Goal: Task Accomplishment & Management: Complete application form

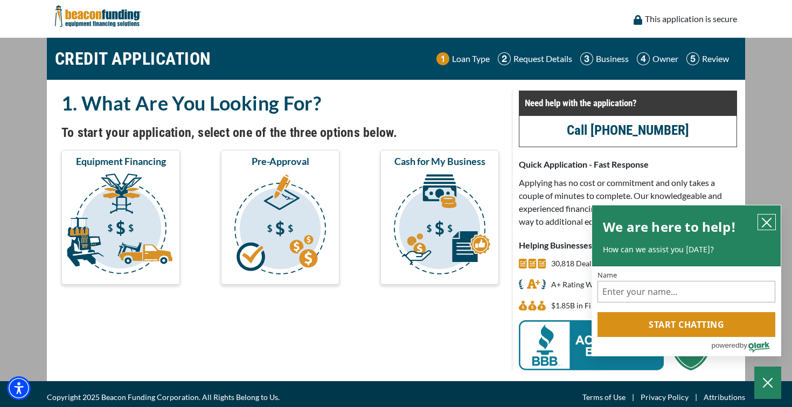
click at [767, 220] on icon "close chatbox" at bounding box center [767, 222] width 11 height 11
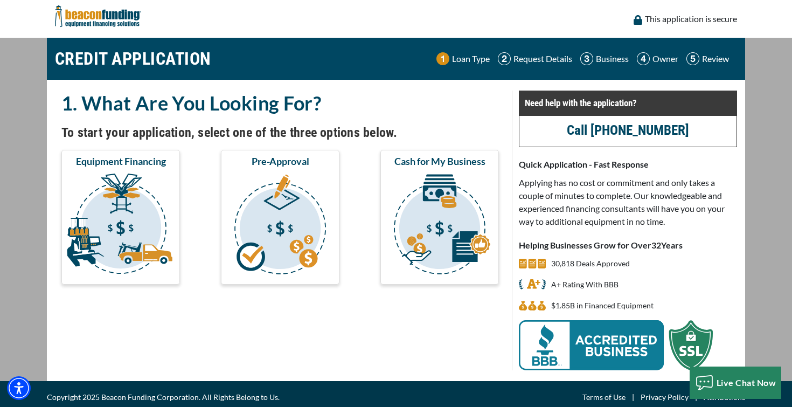
click at [493, 111] on h2 "1. What Are You Looking For?" at bounding box center [280, 103] width 438 height 25
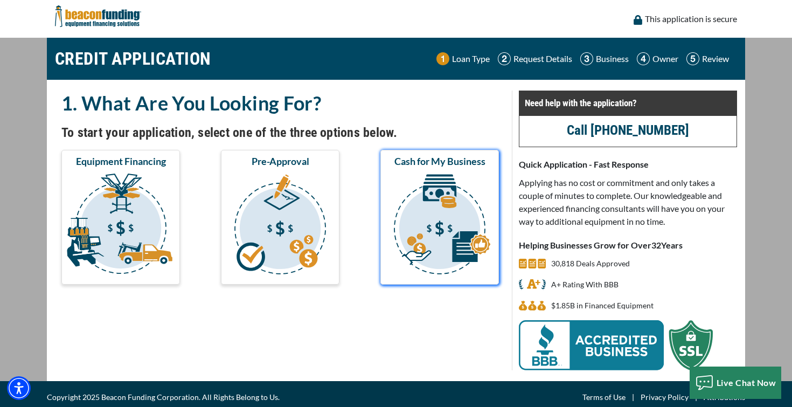
scroll to position [6, 0]
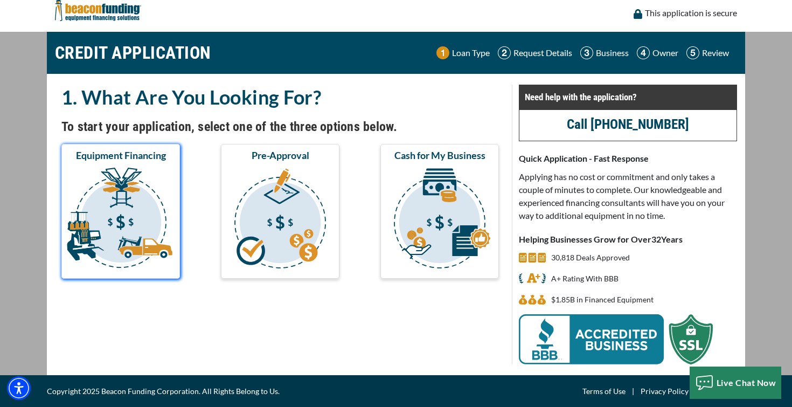
click at [161, 168] on img "submit" at bounding box center [121, 220] width 114 height 108
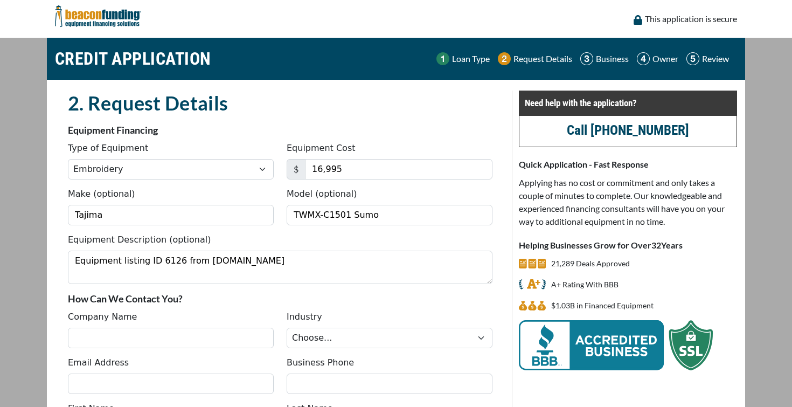
select select "1"
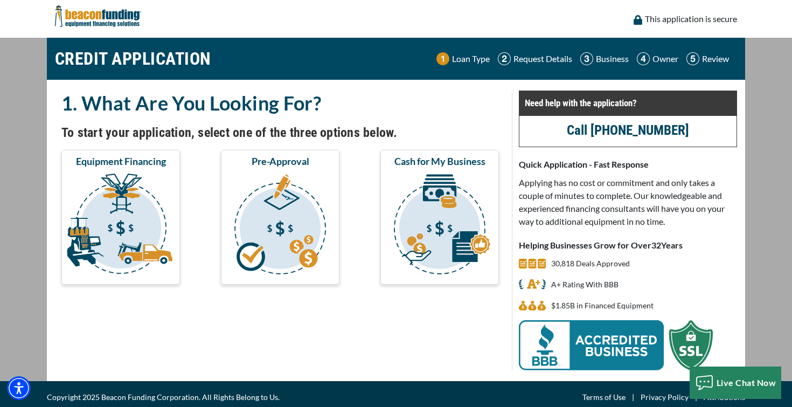
scroll to position [6, 0]
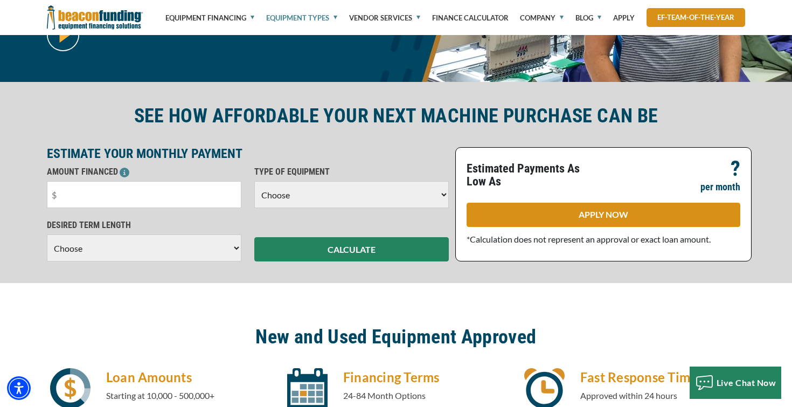
scroll to position [241, 0]
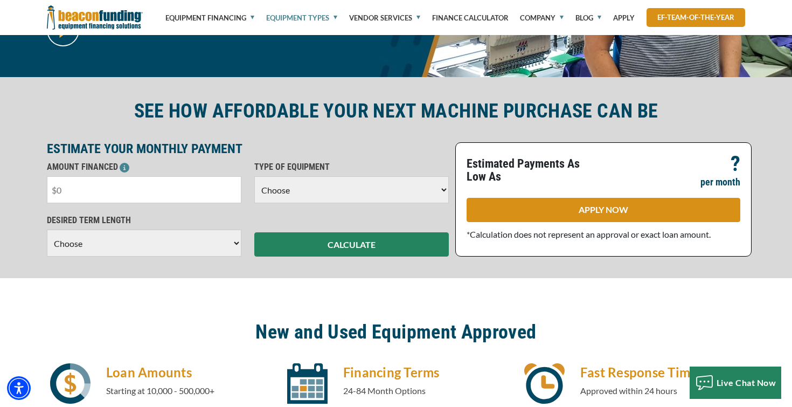
click at [197, 193] on input "text" at bounding box center [144, 189] width 195 height 27
click at [342, 177] on select "Choose Backhoe Boom/Bucket Truck Chipper Commercial Mower Crane DTG/DTF Printin…" at bounding box center [351, 189] width 195 height 27
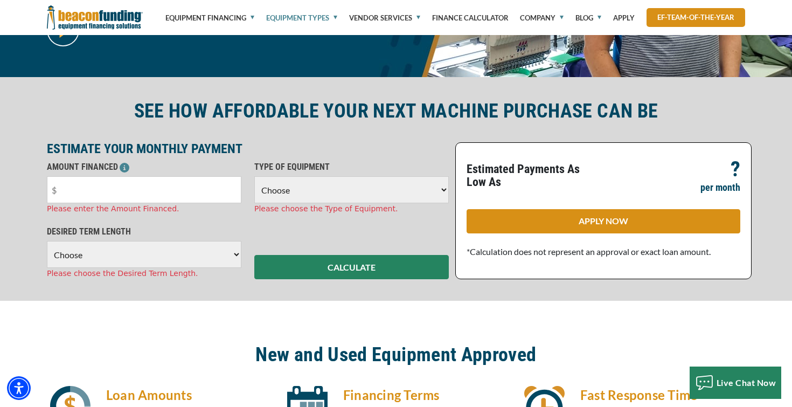
select select "1"
click at [254, 176] on select "Choose Backhoe Boom/Bucket Truck Chipper Commercial Mower Crane DTG/DTF Printin…" at bounding box center [351, 189] width 195 height 27
click at [179, 196] on input "text" at bounding box center [144, 189] width 195 height 27
type input "$30,000"
click at [164, 263] on div "DESIRED TERM LENGTH Choose 36 Months 48 Months 60 Months Please choose the Desi…" at bounding box center [144, 252] width 208 height 54
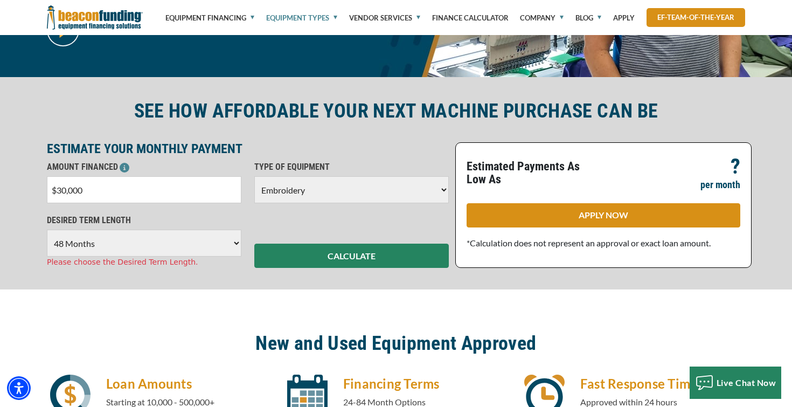
click at [47, 230] on select "Choose 36 Months 48 Months 60 Months" at bounding box center [144, 243] width 195 height 27
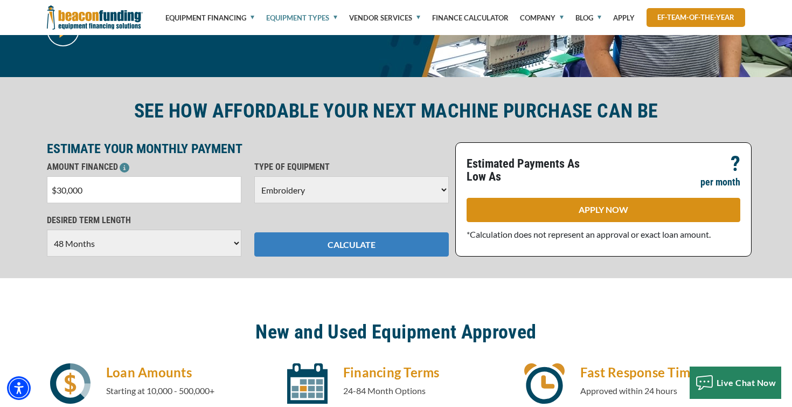
click at [327, 251] on button "CALCULATE" at bounding box center [351, 244] width 195 height 24
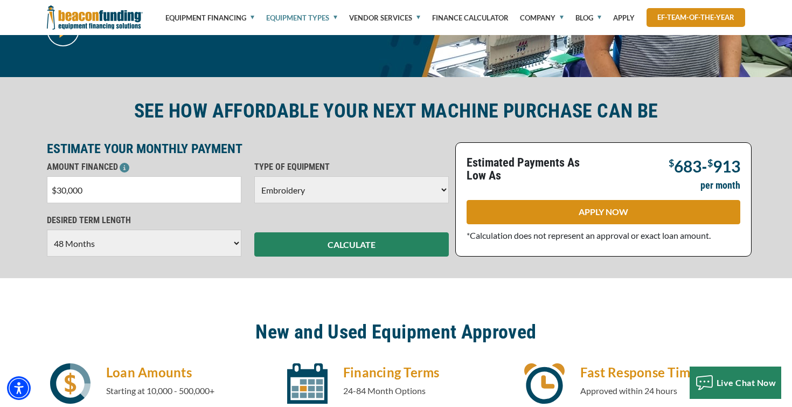
click at [229, 245] on select "Choose 36 Months 48 Months 60 Months" at bounding box center [144, 243] width 195 height 27
click at [47, 230] on select "Choose 36 Months 48 Months 60 Months" at bounding box center [144, 243] width 195 height 27
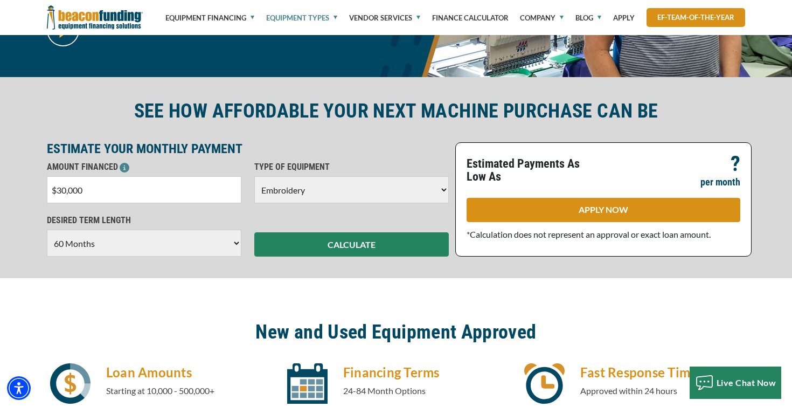
click at [211, 285] on div "Visualizer not found in the same Pane as this module. Please create or move Vis…" at bounding box center [396, 359] width 792 height 162
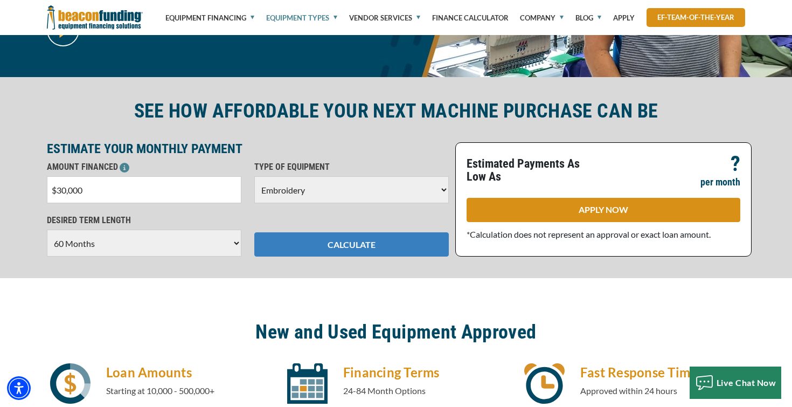
click at [350, 246] on button "CALCULATE" at bounding box center [351, 244] width 195 height 24
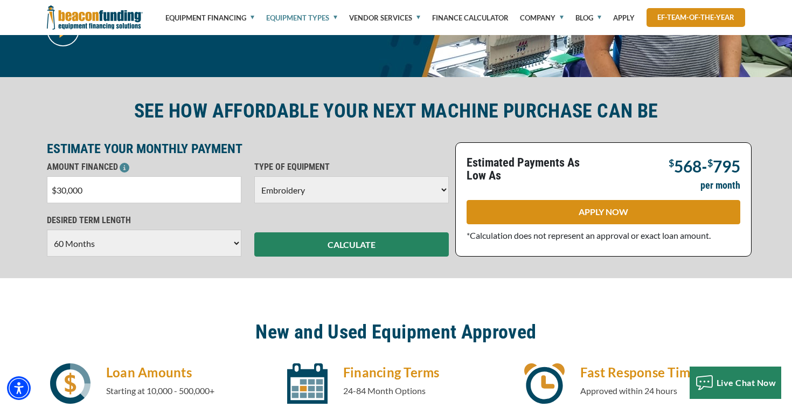
click at [211, 241] on select "Choose 36 Months 48 Months 60 Months" at bounding box center [144, 243] width 195 height 27
click at [47, 230] on select "Choose 36 Months 48 Months 60 Months" at bounding box center [144, 243] width 195 height 27
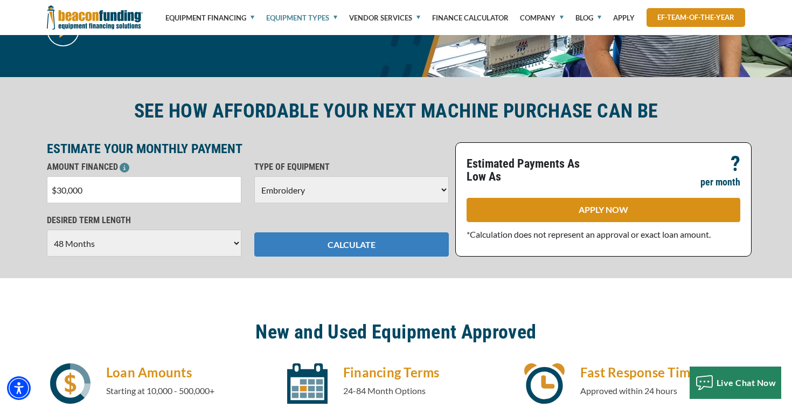
click at [360, 243] on button "CALCULATE" at bounding box center [351, 244] width 195 height 24
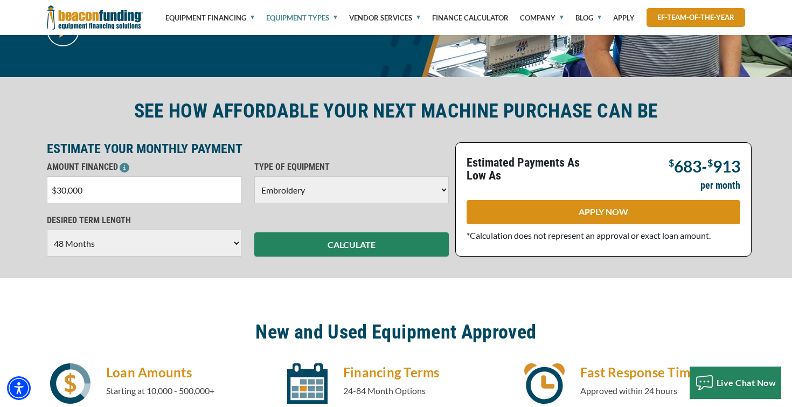
click at [188, 245] on select "Choose 36 Months 48 Months 60 Months" at bounding box center [144, 243] width 195 height 27
select select "60"
click at [47, 230] on select "Choose 36 Months 48 Months 60 Months" at bounding box center [144, 243] width 195 height 27
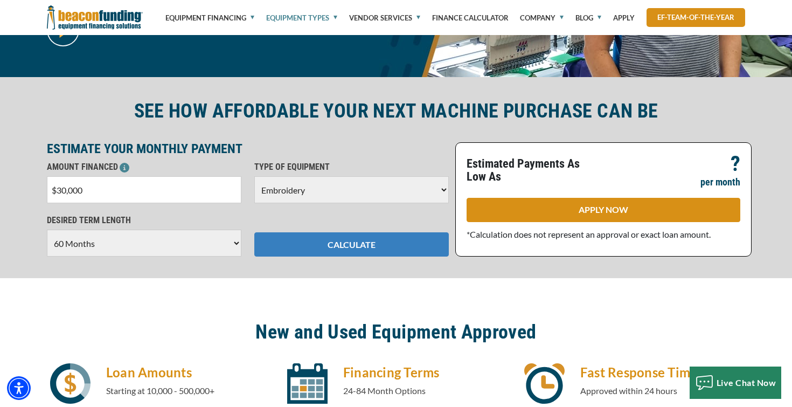
click at [299, 244] on button "CALCULATE" at bounding box center [351, 244] width 195 height 24
click at [334, 245] on button "CALCULATE" at bounding box center [351, 244] width 195 height 24
click at [334, 248] on button "CALCULATE" at bounding box center [351, 244] width 195 height 24
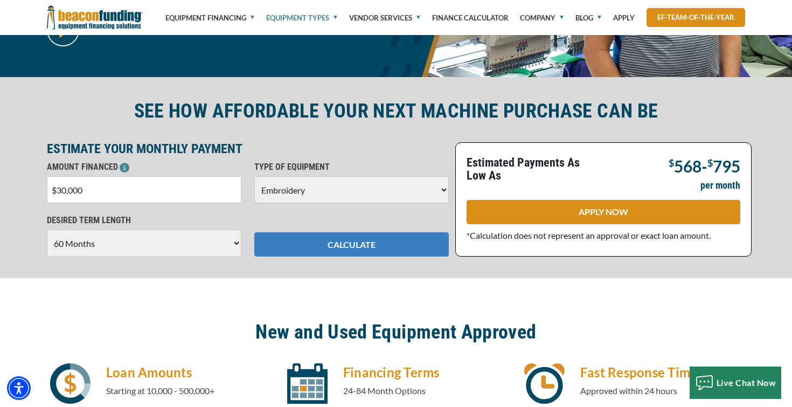
click at [397, 245] on button "CALCULATE" at bounding box center [351, 244] width 195 height 24
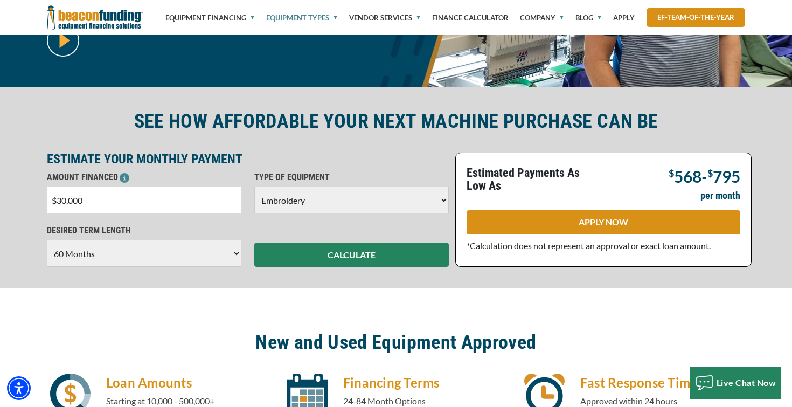
scroll to position [221, 0]
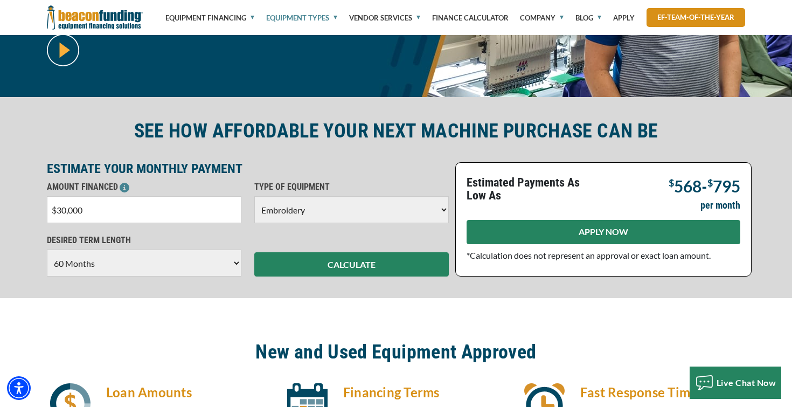
click at [559, 229] on link "APPLY NOW" at bounding box center [604, 232] width 274 height 24
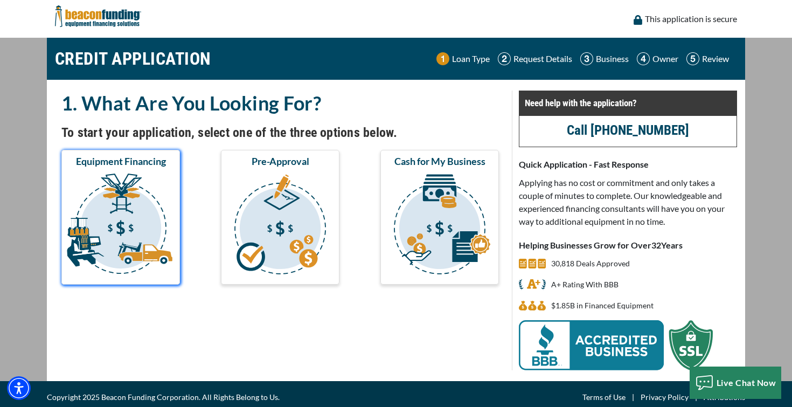
click at [144, 215] on img "submit" at bounding box center [121, 226] width 114 height 108
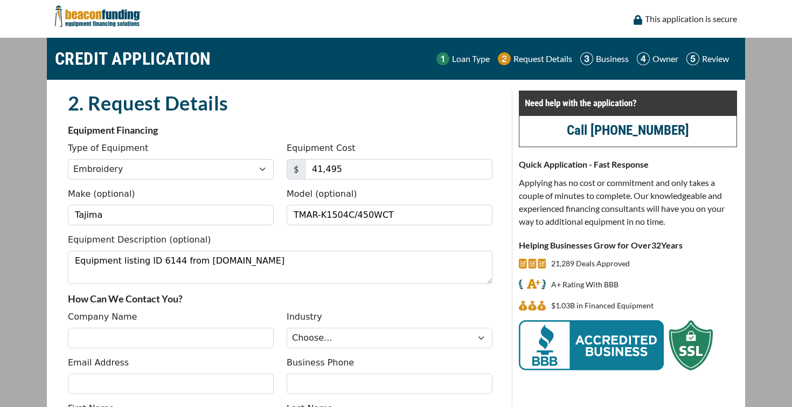
select select "1"
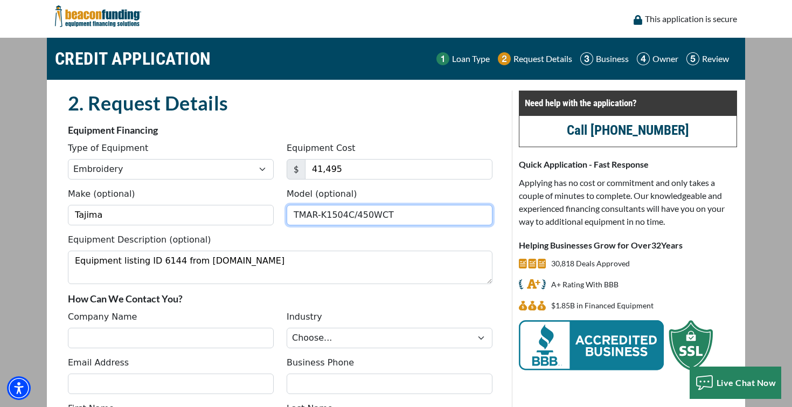
click at [324, 216] on input "TMAR-K1504C/450WCT" at bounding box center [390, 215] width 206 height 20
click at [457, 245] on div "Equipment Description (optional) Equipment listing ID 6144 from Equip-Used.com" at bounding box center [280, 258] width 438 height 51
click at [438, 214] on input "TMAR-K1504C/450WCT" at bounding box center [390, 215] width 206 height 20
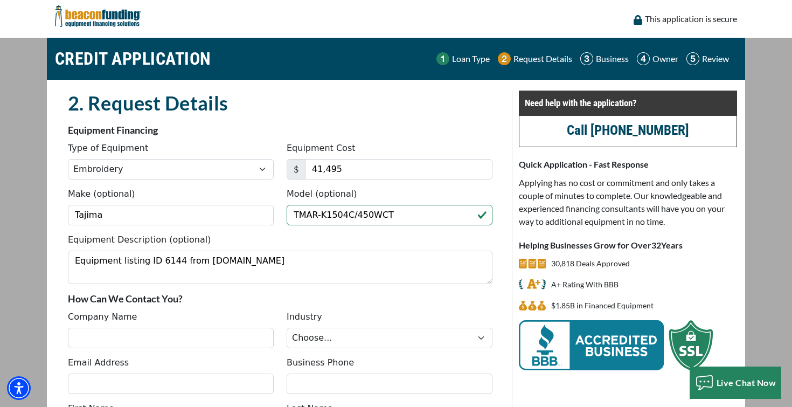
click at [435, 238] on div "Equipment Description (optional) Equipment listing ID 6144 from Equip-Used.com" at bounding box center [280, 258] width 438 height 51
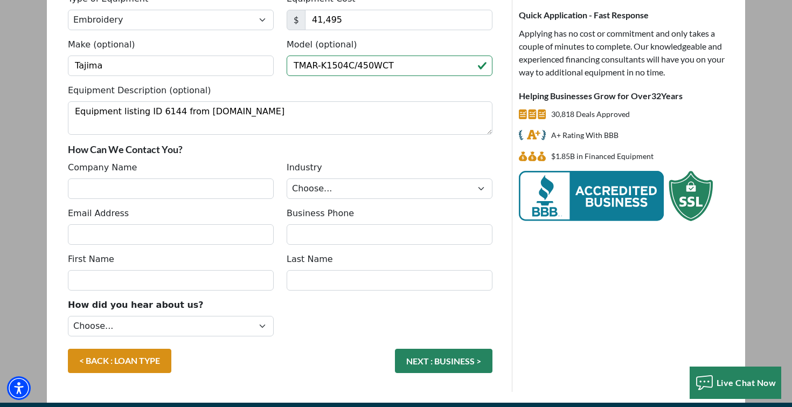
scroll to position [154, 0]
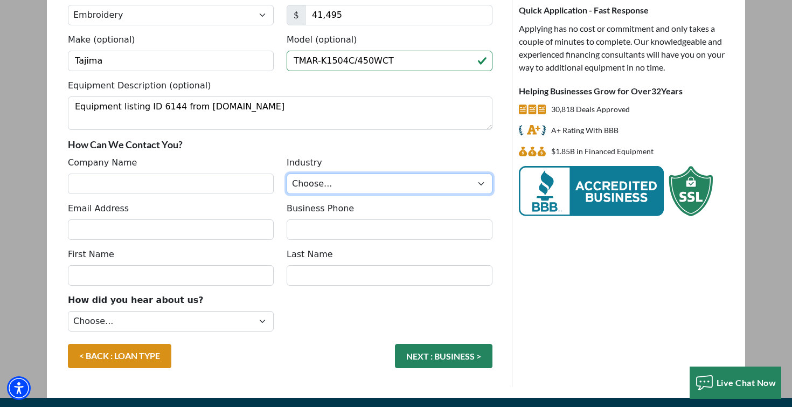
click at [371, 187] on select "Choose... Towing Landscape/Hardscape Decorated Apparel Septic Light Constructio…" at bounding box center [390, 184] width 206 height 20
select select "6"
click at [287, 174] on select "Choose... Towing Landscape/Hardscape Decorated Apparel Septic Light Constructio…" at bounding box center [390, 184] width 206 height 20
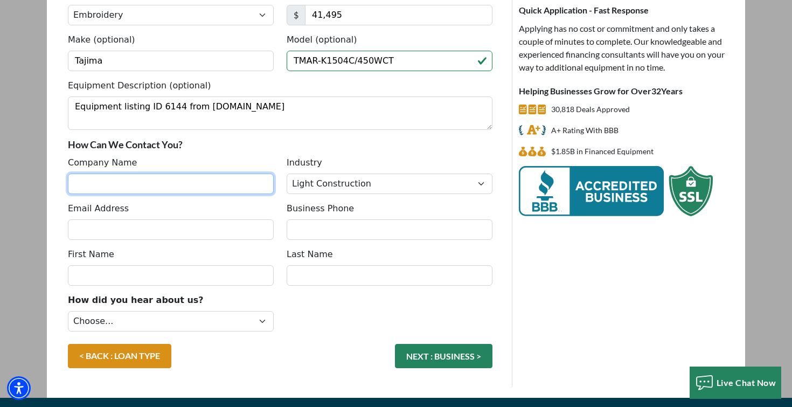
click at [243, 182] on input "Company Name" at bounding box center [171, 184] width 206 height 20
type input "AVS FIBER SERVICES LLC"
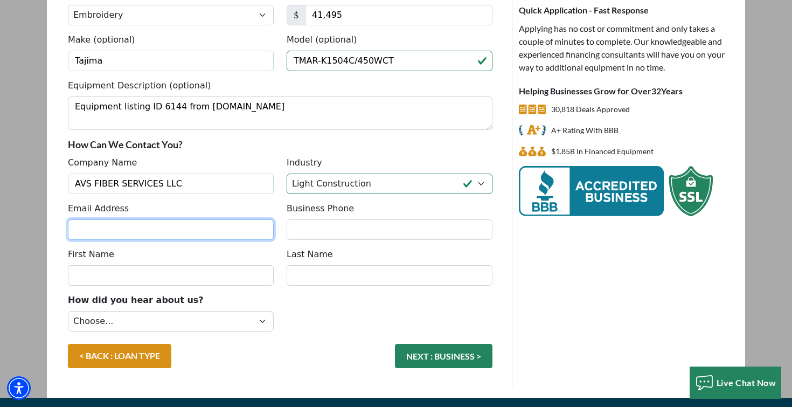
type input "valentin.serban@avsfiber.com"
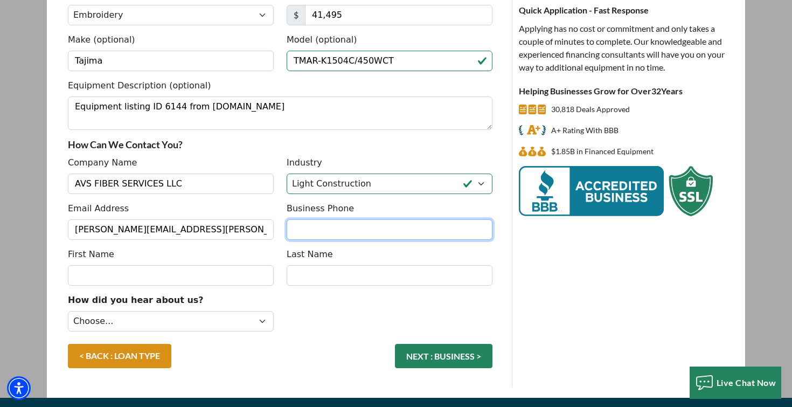
type input "6317903531"
type input "IONEL VALENTIN"
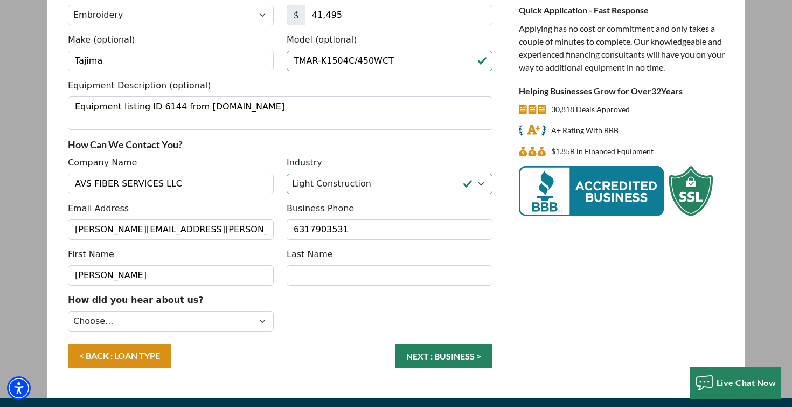
type input "SERBAN"
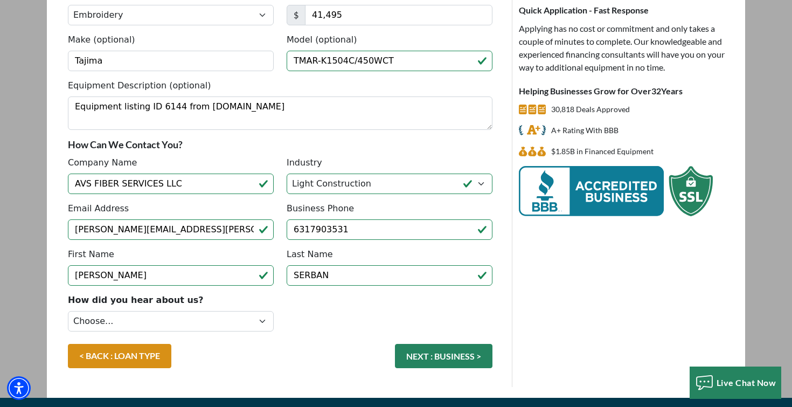
type input "(631) 790-3531"
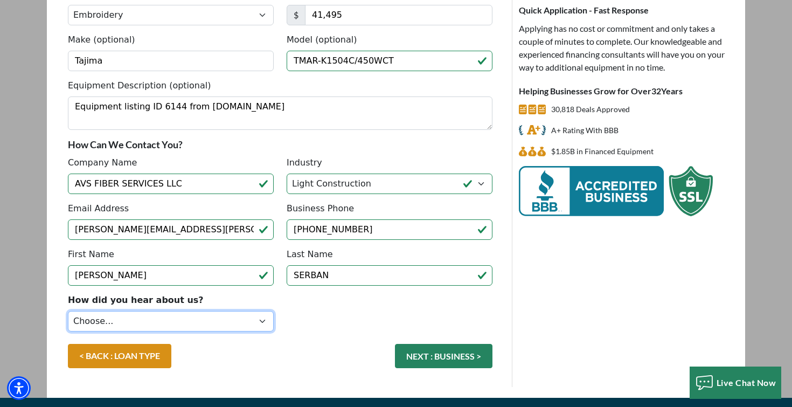
click at [212, 322] on select "Choose... Internet Search Vendor Referral Word of Mouth Client Referral Email E…" at bounding box center [171, 321] width 206 height 20
select select "5"
click at [68, 311] on select "Choose... Internet Search Vendor Referral Word of Mouth Client Referral Email E…" at bounding box center [171, 321] width 206 height 20
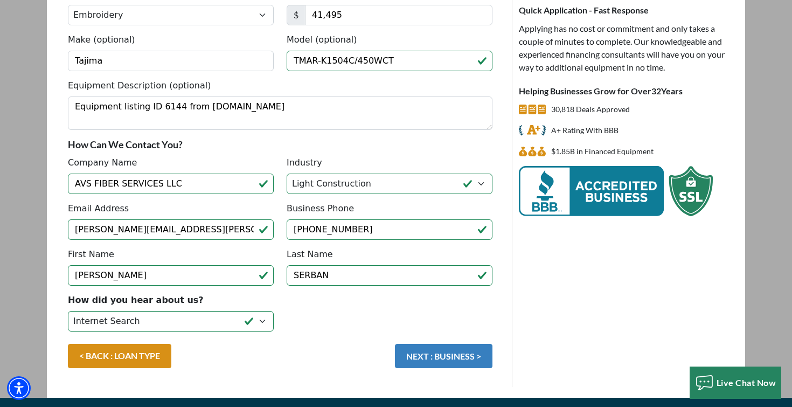
click at [453, 352] on button "NEXT : BUSINESS >" at bounding box center [444, 356] width 98 height 24
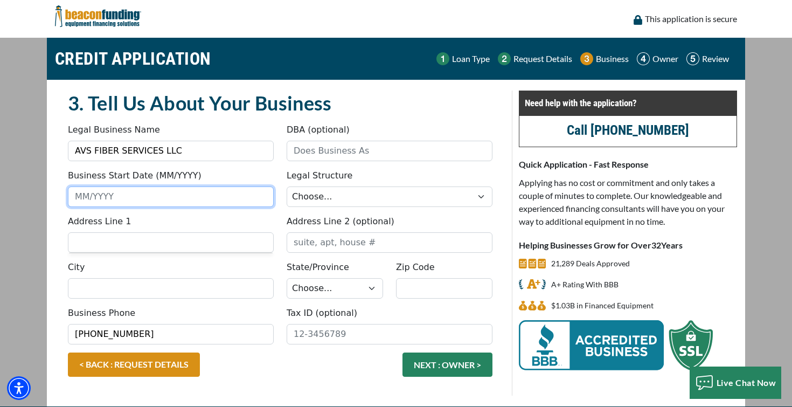
click at [157, 196] on input "Business Start Date (MM/YYYY)" at bounding box center [171, 196] width 206 height 20
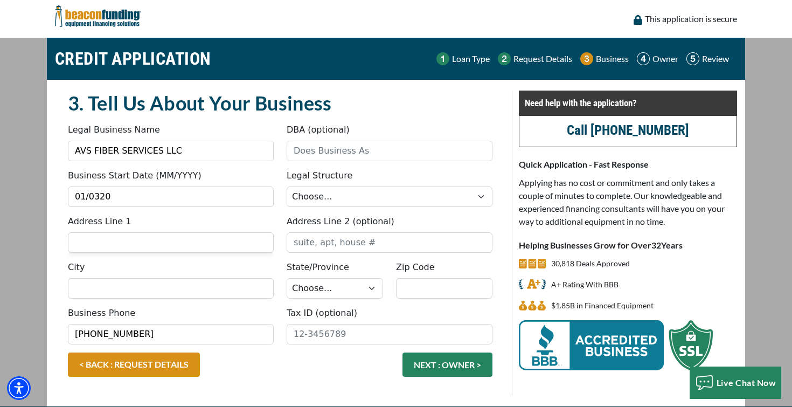
click at [341, 179] on label "Legal Structure" at bounding box center [320, 175] width 66 height 13
click at [341, 186] on select "Choose... Corporation LLC LLP Municipality Non-Profit Partnership Proprietorship" at bounding box center [390, 196] width 206 height 20
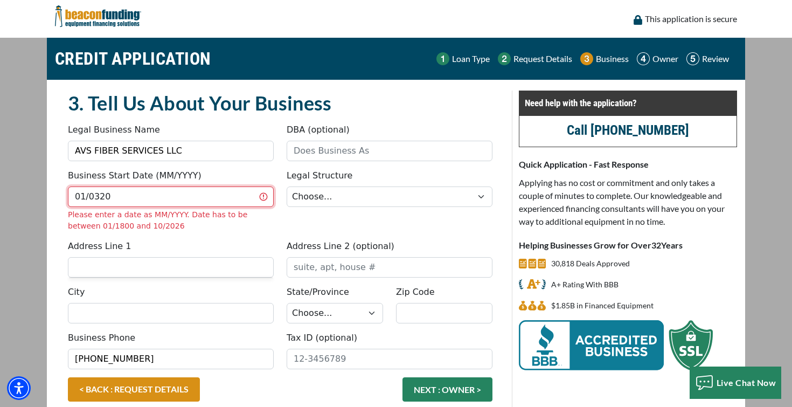
click at [97, 197] on input "01/0320" at bounding box center [171, 196] width 206 height 20
click at [127, 199] on input "01/0320" at bounding box center [171, 196] width 206 height 20
type input "0"
type input "01/2025"
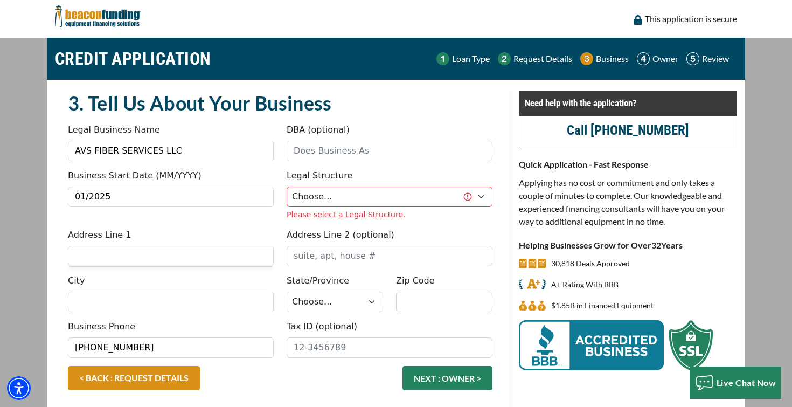
click at [158, 230] on fieldset "3. Tell Us About Your Business Something went wrong, please try again. Legal Bu…" at bounding box center [280, 250] width 438 height 319
click at [367, 203] on select "Choose... Corporation LLC LLP Municipality Non-Profit Partnership Proprietorship" at bounding box center [390, 196] width 206 height 20
select select "2"
click at [287, 186] on select "Choose... Corporation LLC LLP Municipality Non-Profit Partnership Proprietorship" at bounding box center [390, 196] width 206 height 20
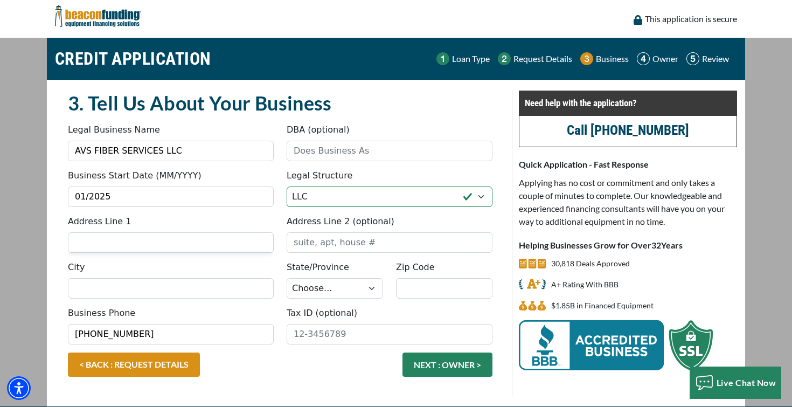
click at [248, 225] on fieldset "3. Tell Us About Your Business Something went wrong, please try again. Legal Bu…" at bounding box center [280, 243] width 438 height 305
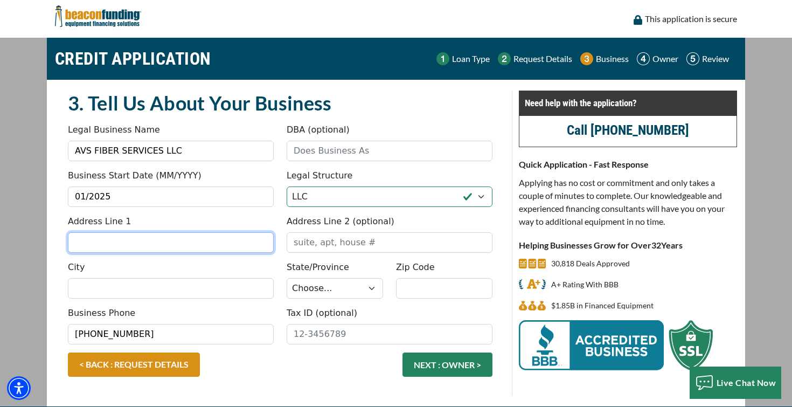
click at [146, 245] on input "Address Line 1" at bounding box center [171, 242] width 206 height 20
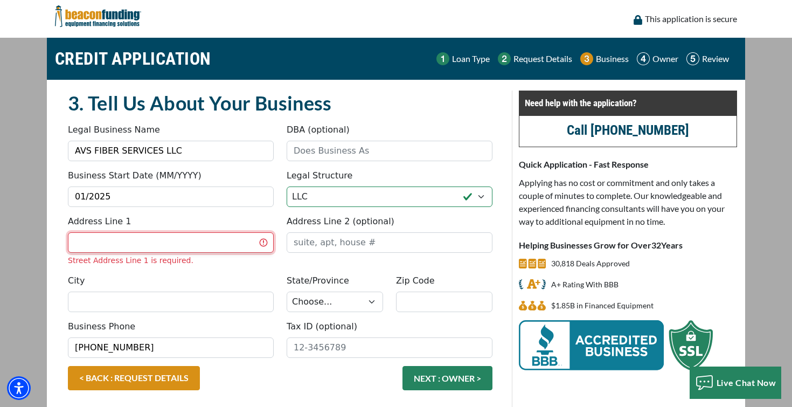
click at [181, 243] on input "Address Line 1" at bounding box center [171, 242] width 206 height 20
type input "771 Nelms Dr"
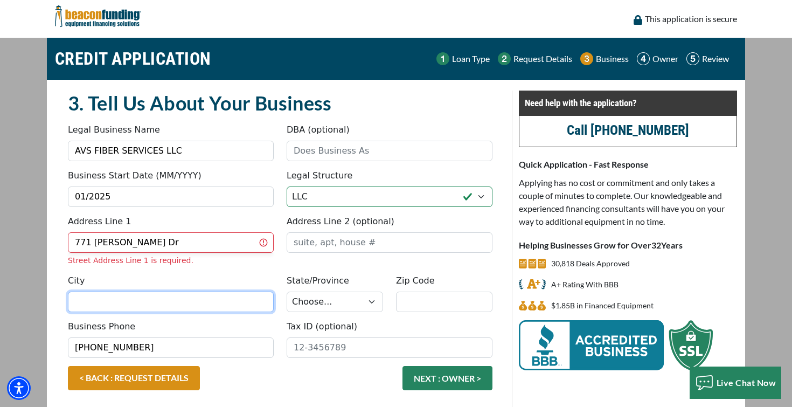
type input "Gallatin"
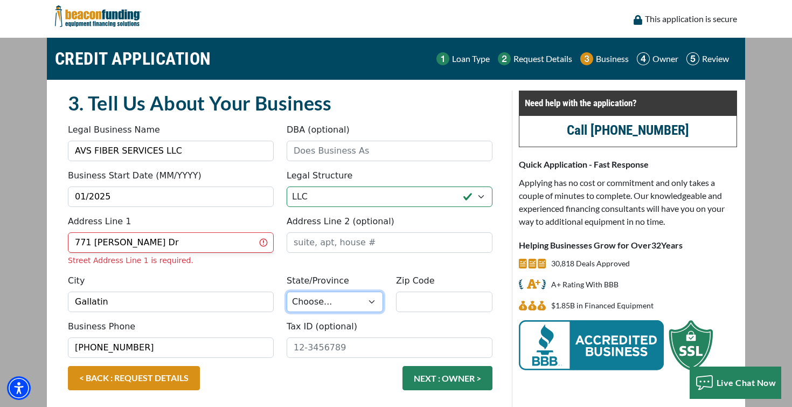
select select "44"
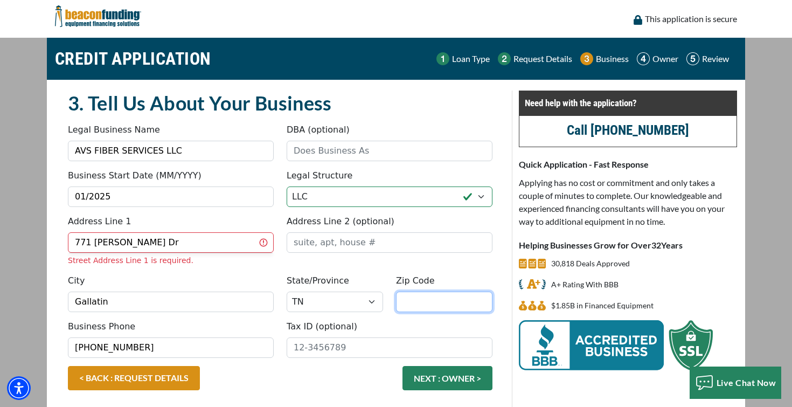
type input "37066"
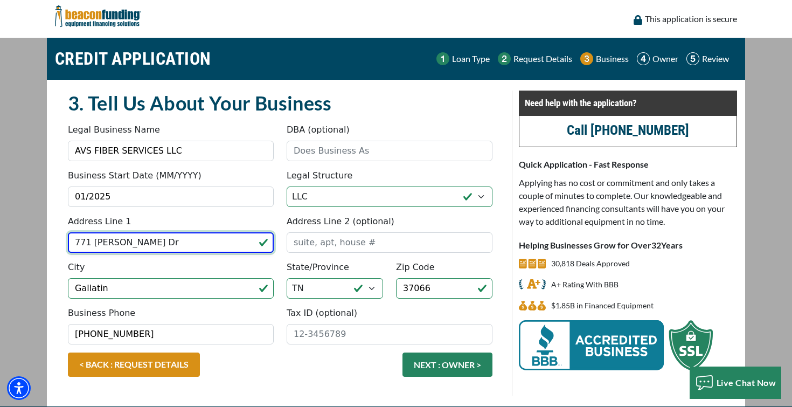
click at [189, 242] on input "771 Nelms Dr" at bounding box center [171, 242] width 206 height 20
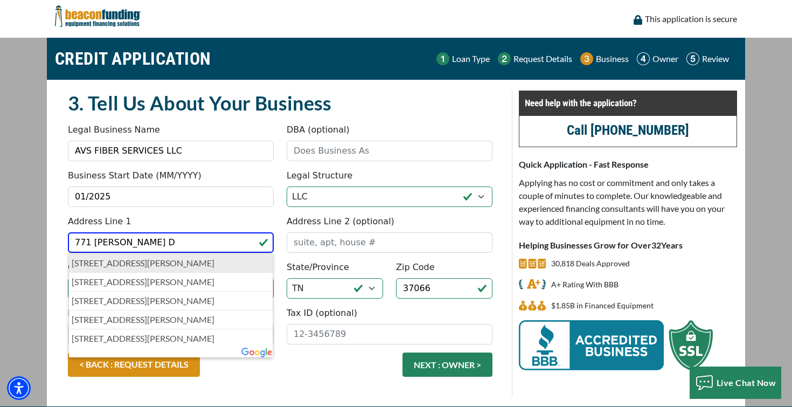
click at [114, 267] on p "771 Nelms Drive, Gallatin, TN, USA" at bounding box center [171, 263] width 198 height 13
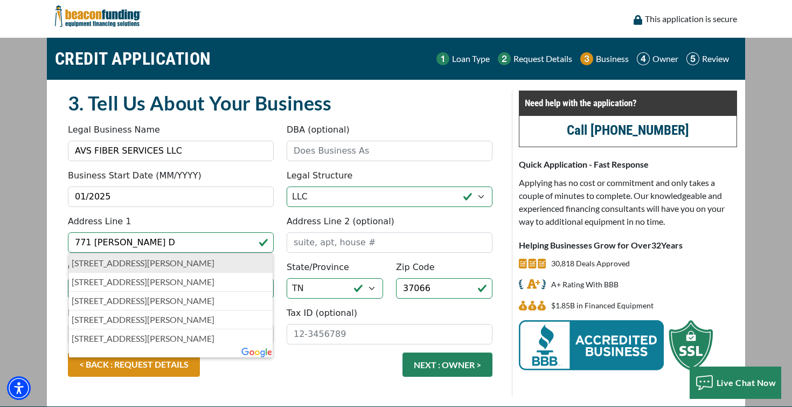
type input "771 Nelms Drive"
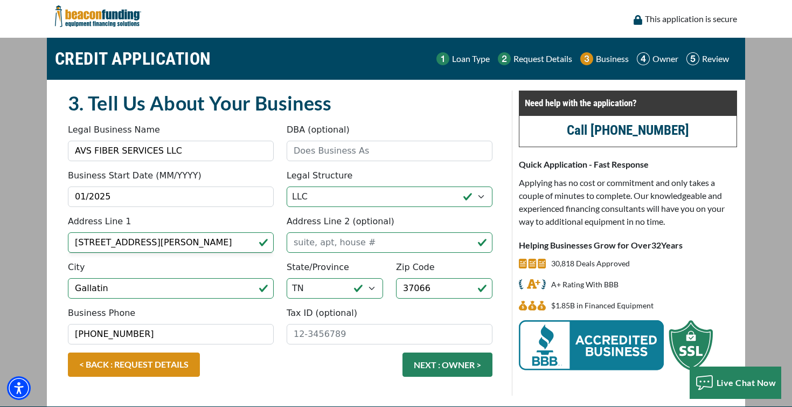
click at [185, 264] on div "City Gallatin" at bounding box center [170, 280] width 219 height 38
click at [316, 328] on input "Tax ID (optional)" at bounding box center [390, 334] width 206 height 20
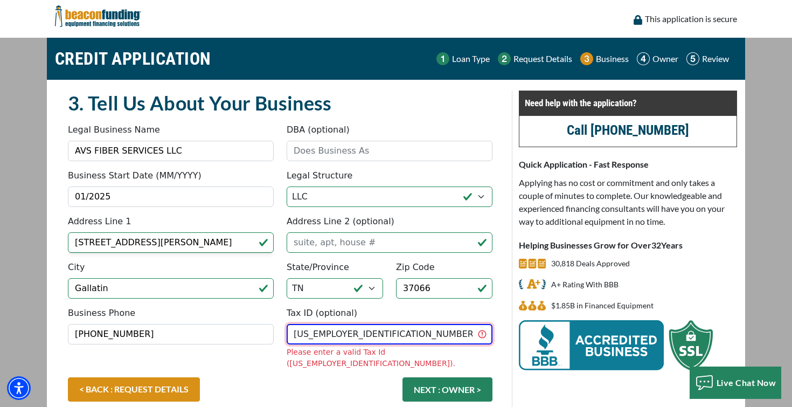
type input "33-2645675"
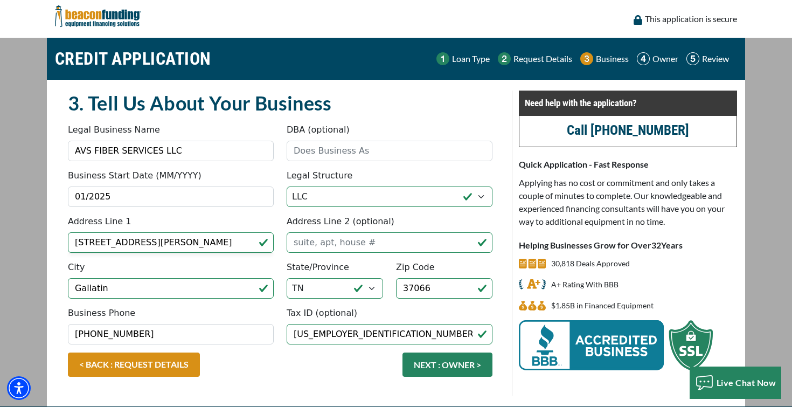
click at [275, 370] on div "< BACK : REQUEST DETAILS NEXT : OWNER >" at bounding box center [280, 370] width 438 height 35
click at [278, 370] on div "< BACK : REQUEST DETAILS NEXT : OWNER >" at bounding box center [280, 370] width 438 height 35
click at [438, 366] on button "NEXT : OWNER >" at bounding box center [448, 365] width 90 height 24
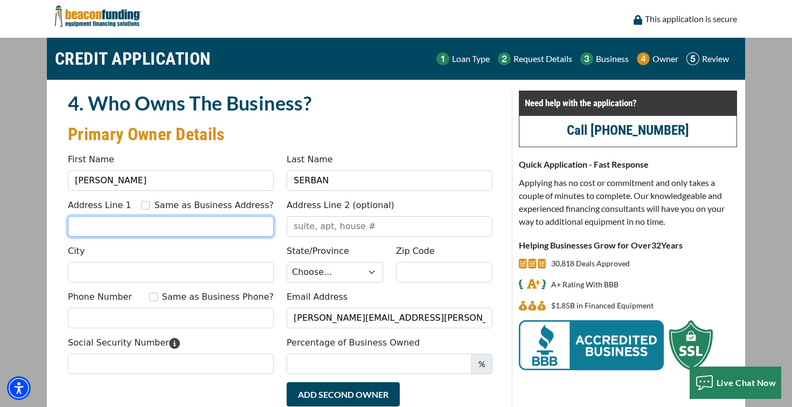
click at [121, 225] on input "Address Line 1" at bounding box center [171, 226] width 206 height 20
type input "771 [PERSON_NAME] Dr"
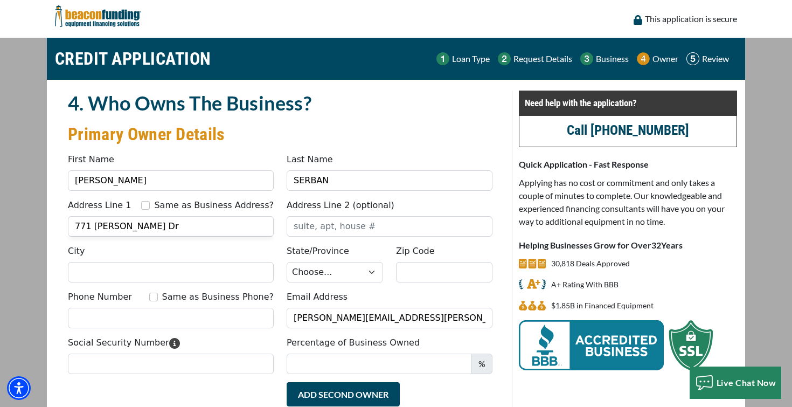
type input "Gallatin"
select select "44"
type input "37066"
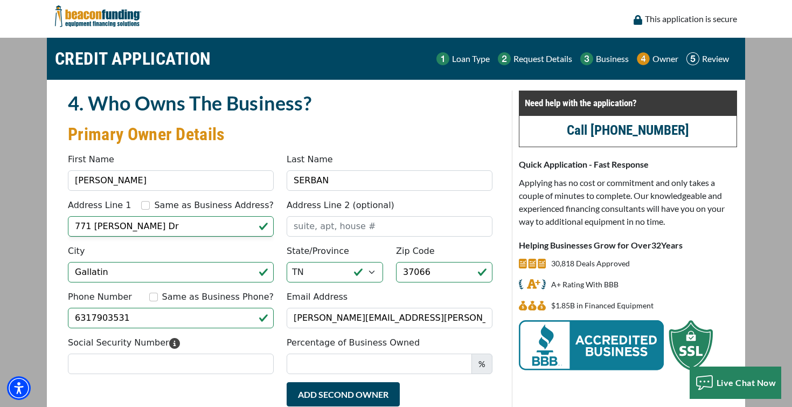
type input "[PHONE_NUMBER]"
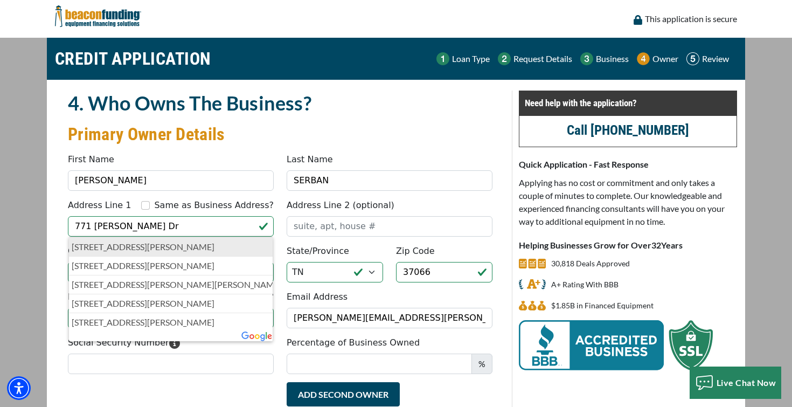
click at [216, 253] on p "771 Nelms Drive, Gallatin, TN, USA" at bounding box center [171, 246] width 198 height 13
type input "[STREET_ADDRESS][PERSON_NAME]"
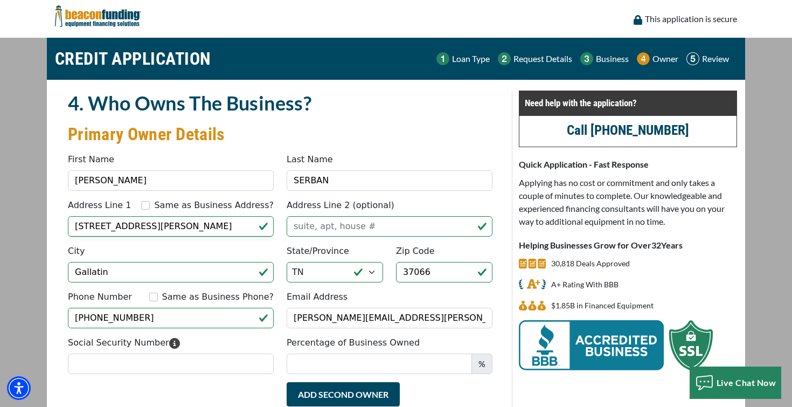
click at [441, 202] on div "Address Line 2 (optional)" at bounding box center [389, 218] width 219 height 38
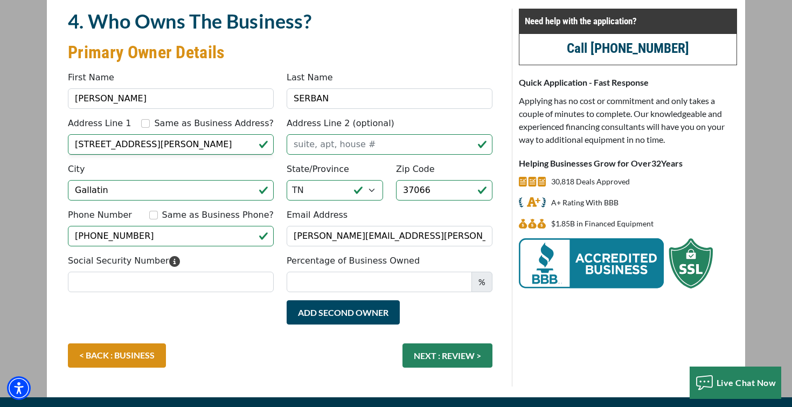
scroll to position [97, 0]
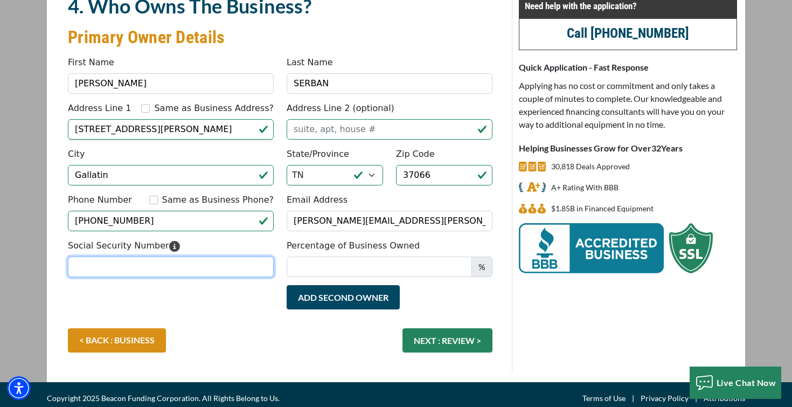
click at [104, 271] on input "Social Security Number" at bounding box center [171, 267] width 206 height 20
type input "516-61-0808"
click at [232, 329] on div "< BACK : BUSINESS NEXT : REVIEW >" at bounding box center [280, 345] width 438 height 35
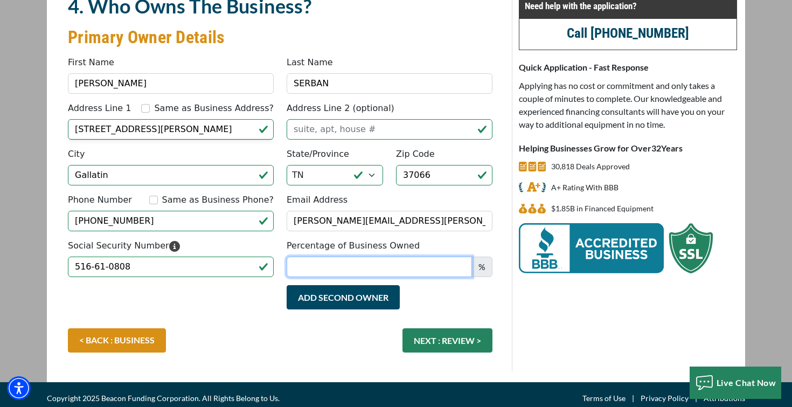
click at [389, 267] on input "Percentage of Business Owned" at bounding box center [379, 267] width 185 height 20
type input "100"
click at [346, 343] on div "< BACK : BUSINESS NEXT : REVIEW >" at bounding box center [280, 345] width 438 height 35
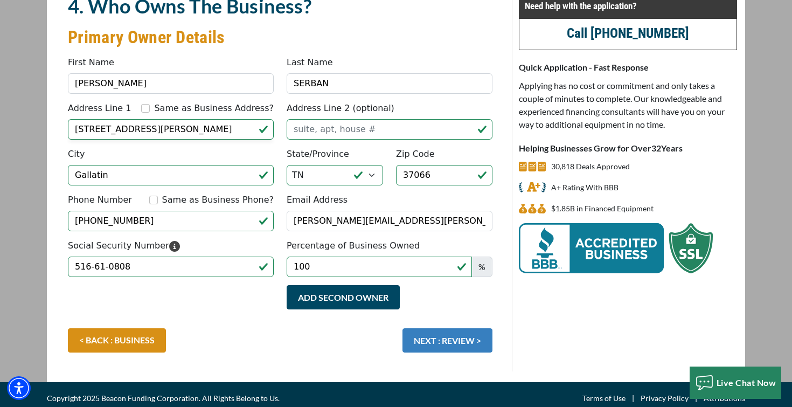
click at [427, 342] on button "NEXT : REVIEW >" at bounding box center [448, 340] width 90 height 24
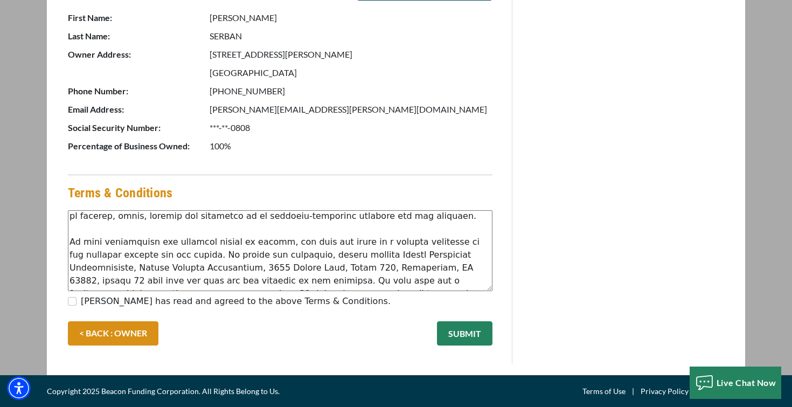
scroll to position [254, 0]
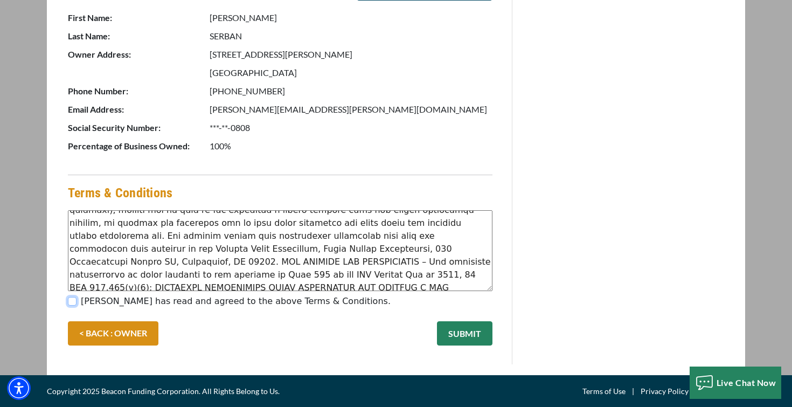
click at [72, 303] on input "[PERSON_NAME] has read and agreed to the above Terms & Conditions." at bounding box center [72, 301] width 9 height 9
checkbox input "true"
click at [456, 331] on button "SUBMIT" at bounding box center [465, 333] width 56 height 24
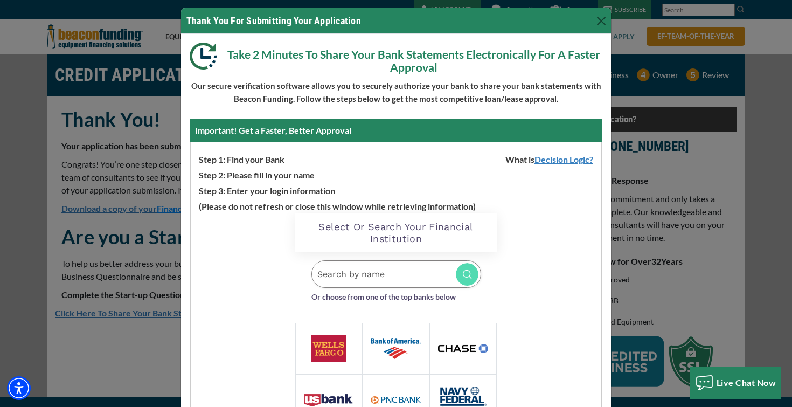
scroll to position [18, 0]
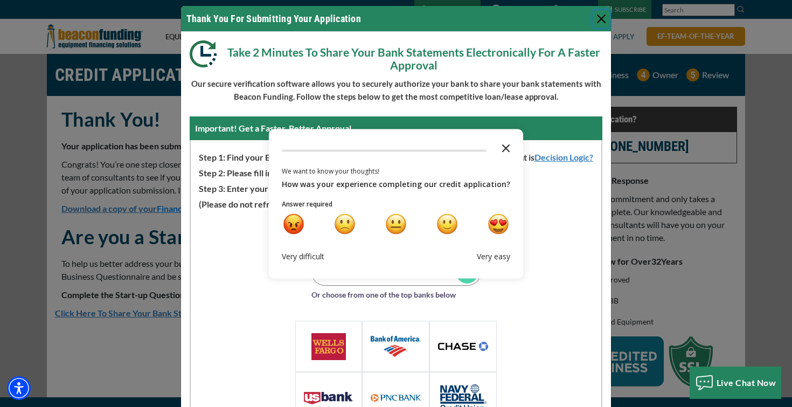
click at [501, 145] on icon "Close the survey" at bounding box center [506, 147] width 22 height 22
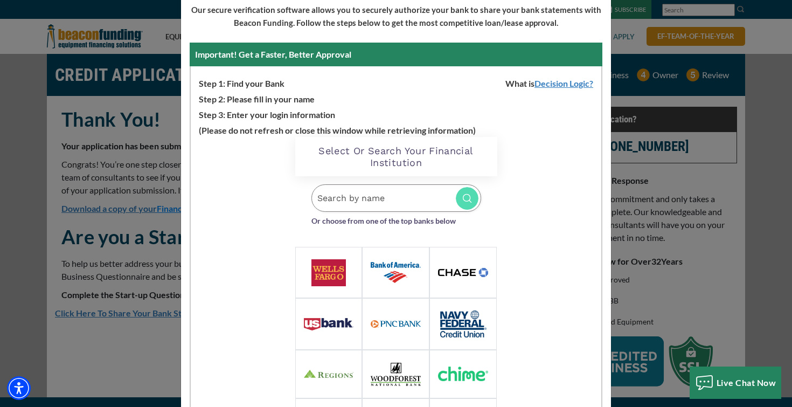
scroll to position [99, 0]
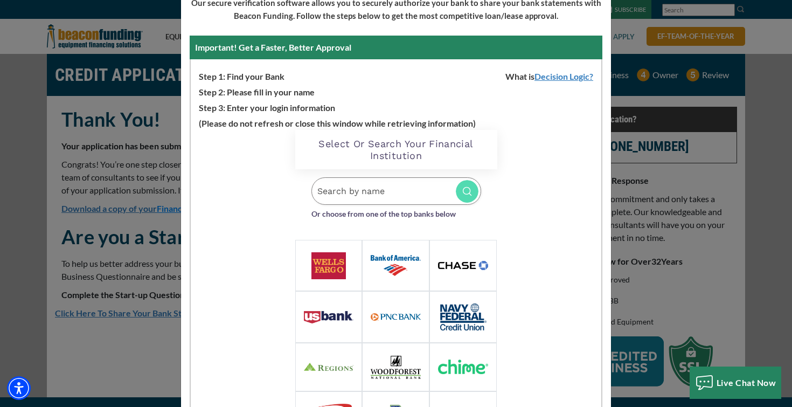
click at [331, 262] on img at bounding box center [329, 265] width 35 height 27
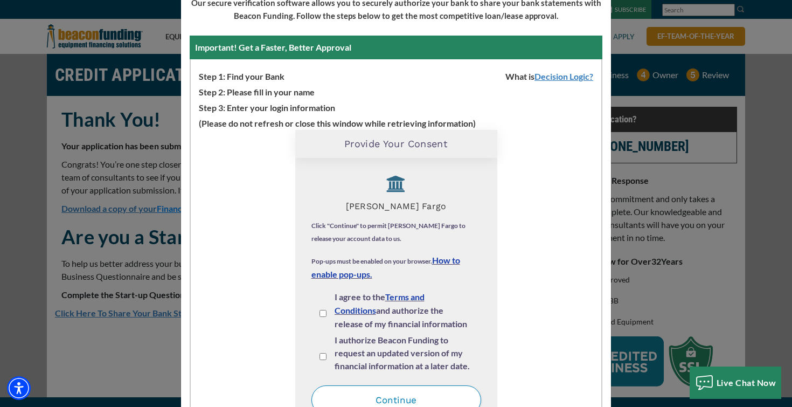
click at [322, 310] on input "I agree to the Terms and Conditions and authorize the release of my financial i…" at bounding box center [323, 313] width 7 height 7
checkbox input "true"
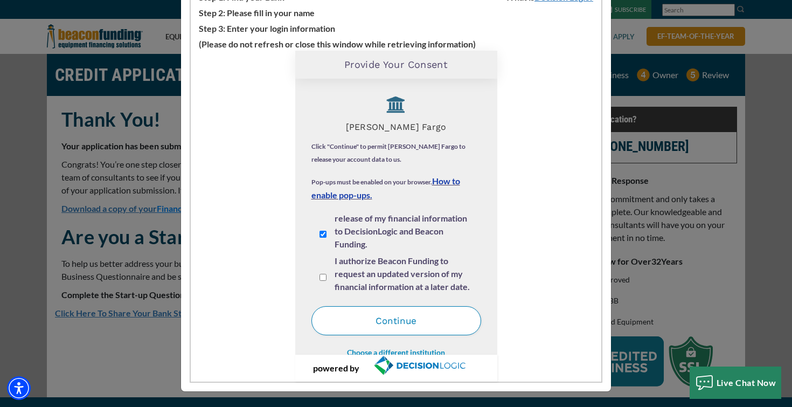
scroll to position [12, 0]
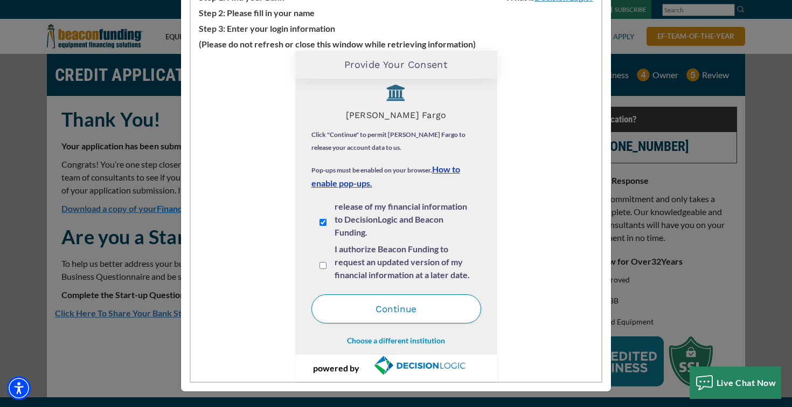
click at [323, 266] on input "I authorize Beacon Funding to request an updated version of my financial inform…" at bounding box center [323, 265] width 7 height 7
checkbox input "true"
click at [364, 302] on button "Continue" at bounding box center [397, 308] width 170 height 29
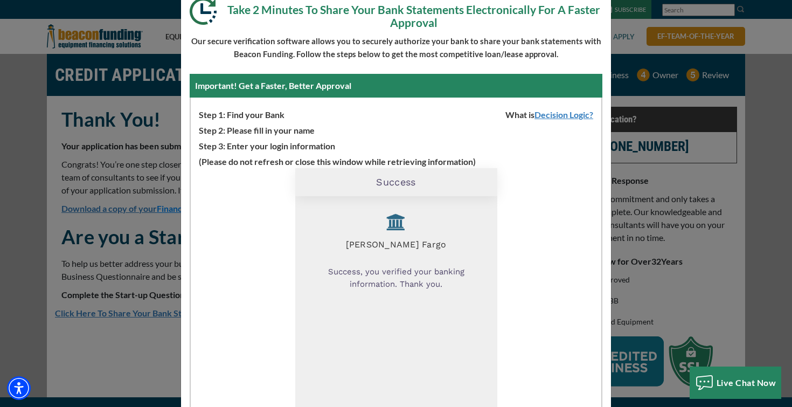
scroll to position [0, 0]
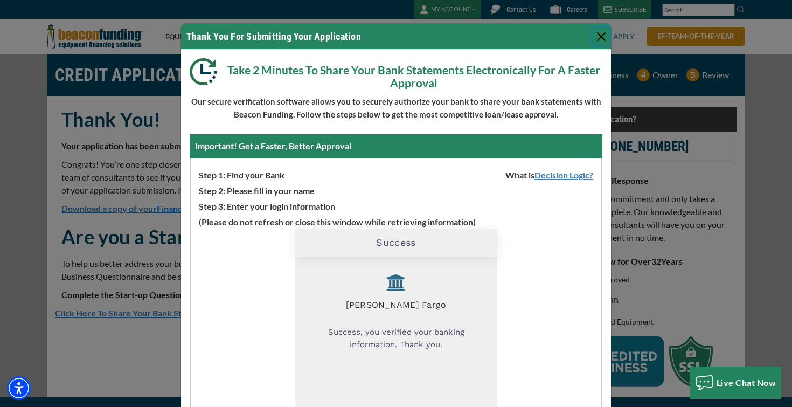
click at [602, 38] on button "Close" at bounding box center [601, 36] width 17 height 17
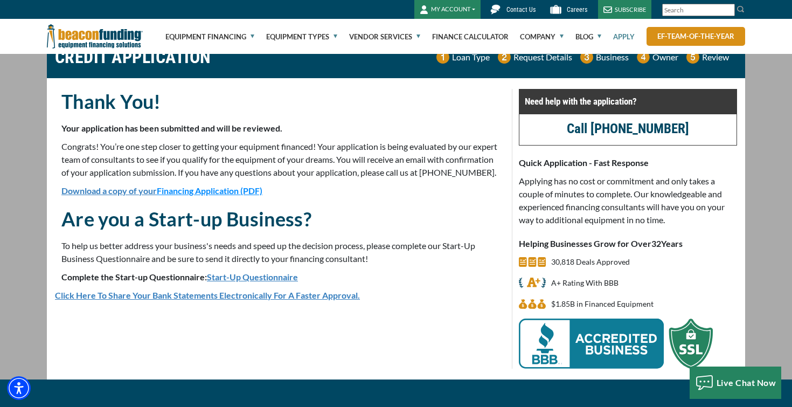
scroll to position [19, 0]
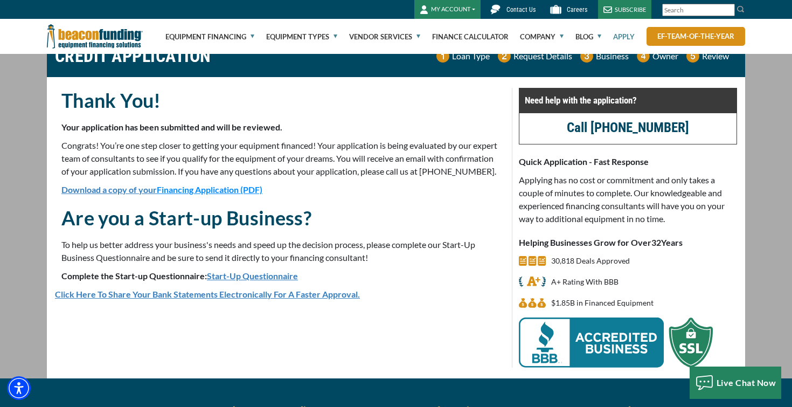
click at [281, 281] on link "Start-Up Questionnaire" at bounding box center [252, 276] width 91 height 10
